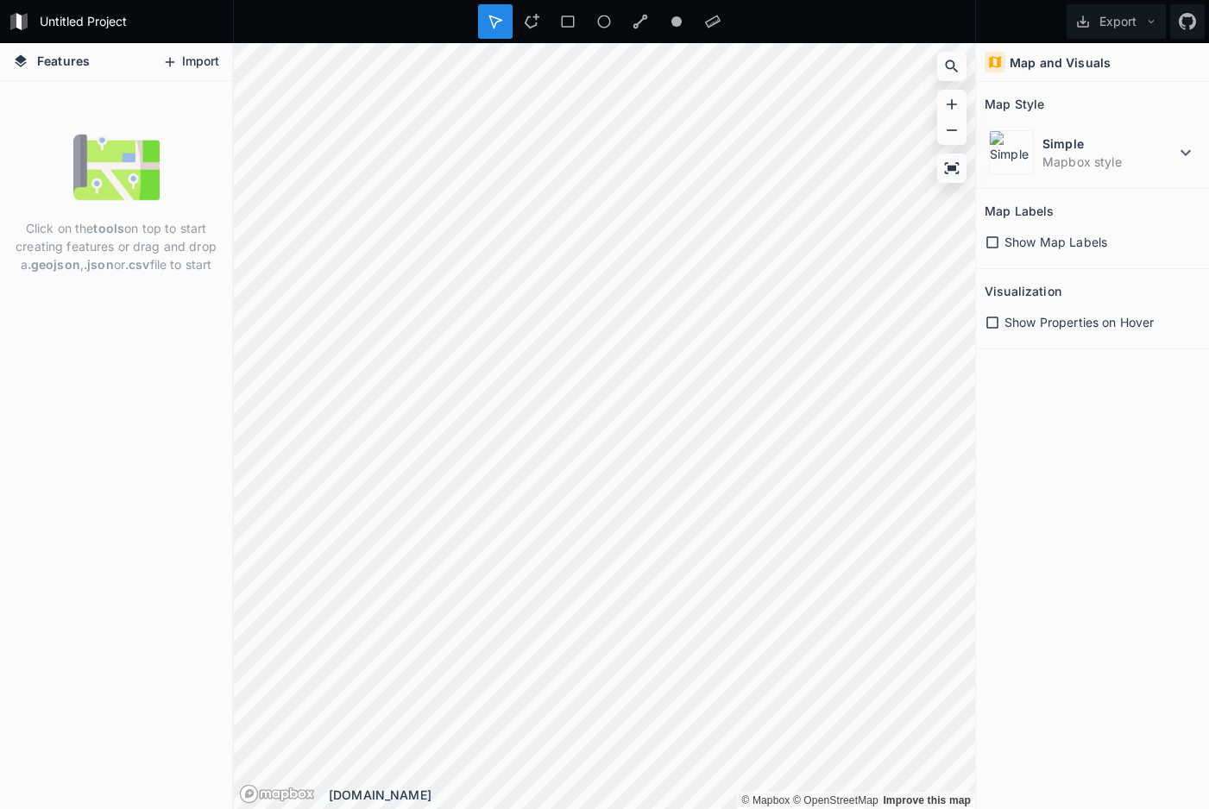
click at [173, 60] on icon at bounding box center [170, 62] width 16 height 16
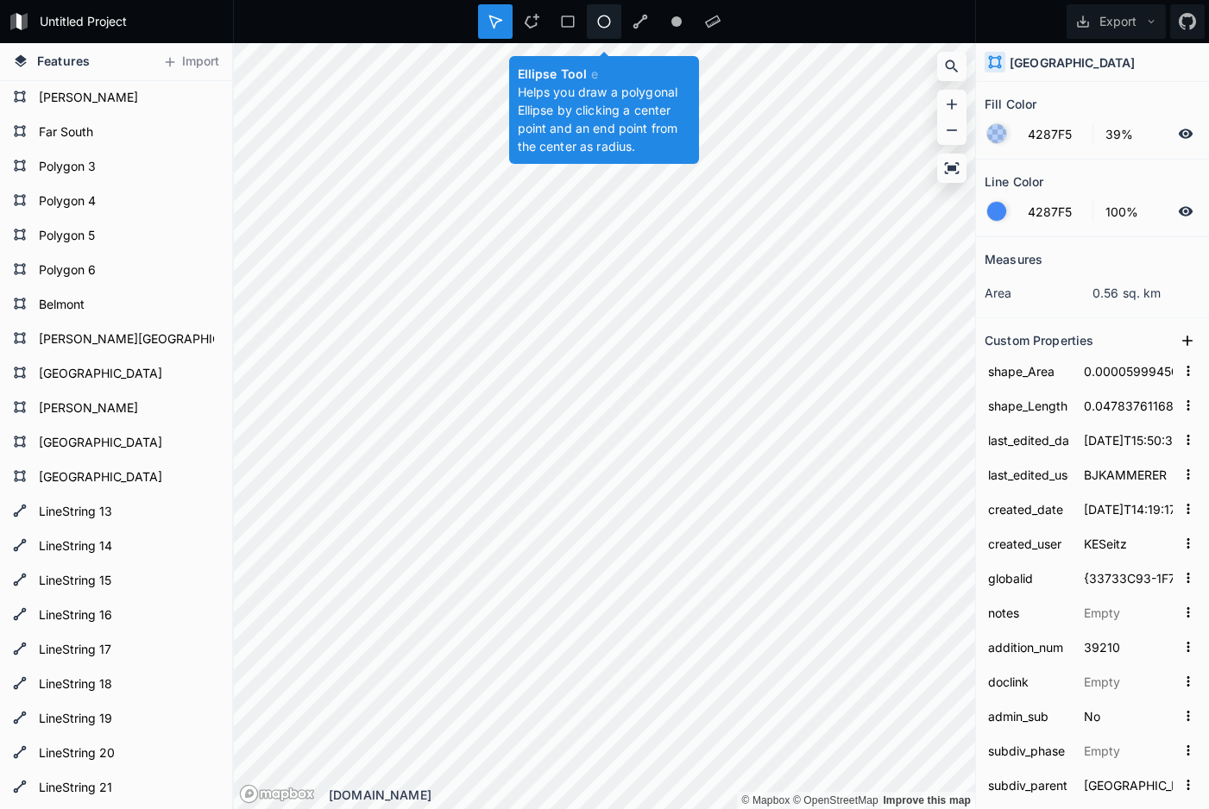
click at [602, 18] on icon at bounding box center [604, 22] width 16 height 16
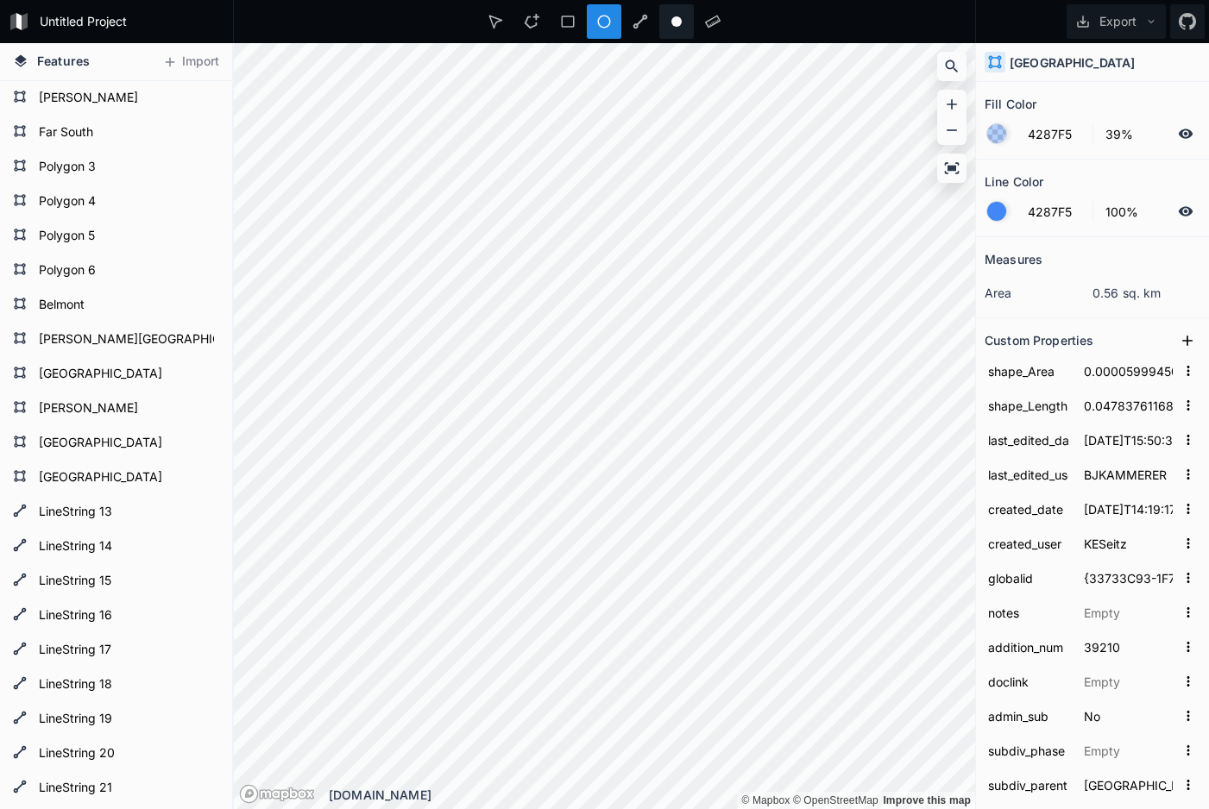
click at [673, 21] on circle at bounding box center [676, 21] width 10 height 10
type input "FFFFFF"
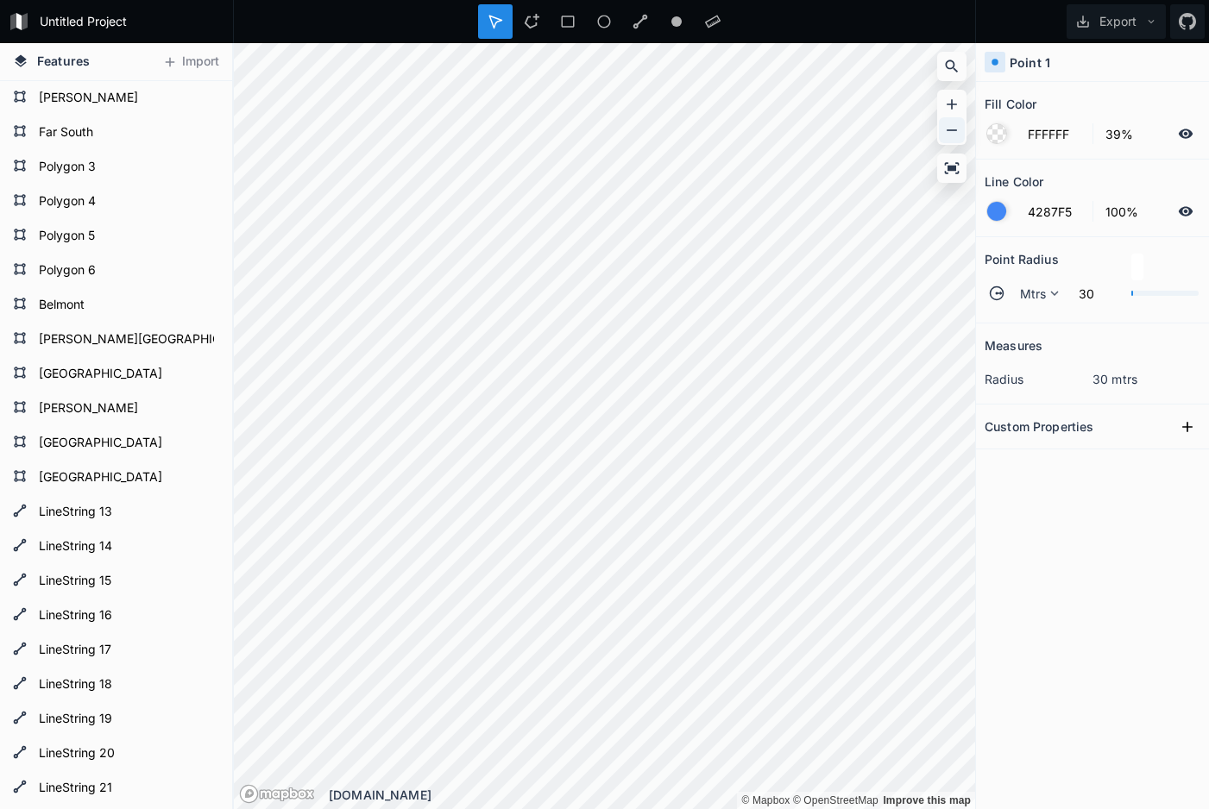
click at [947, 130] on icon at bounding box center [951, 130] width 17 height 17
click at [658, 452] on div "Delete" at bounding box center [714, 469] width 173 height 35
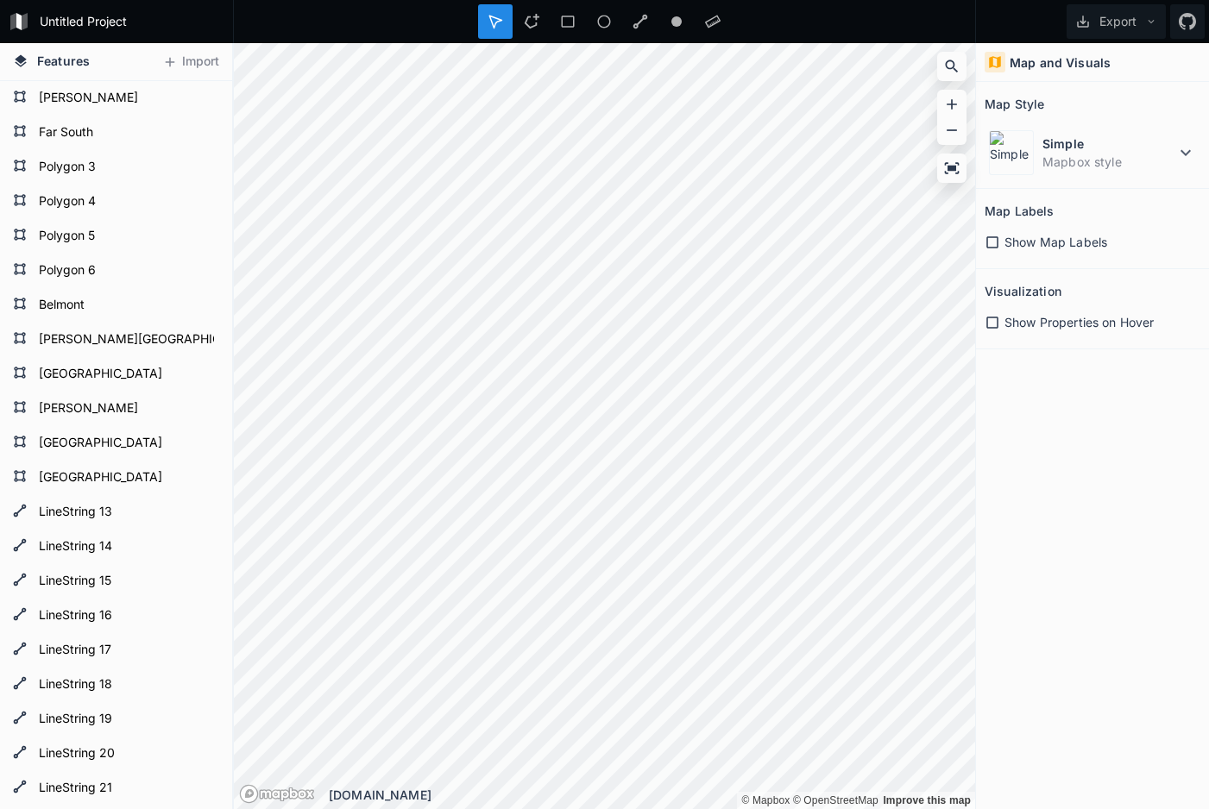
click at [992, 245] on icon at bounding box center [993, 243] width 16 height 16
click at [996, 323] on icon at bounding box center [993, 323] width 16 height 16
click at [1153, 18] on icon at bounding box center [1151, 22] width 12 height 12
click at [1189, 23] on icon at bounding box center [1187, 21] width 17 height 17
